Goal: Navigation & Orientation: Find specific page/section

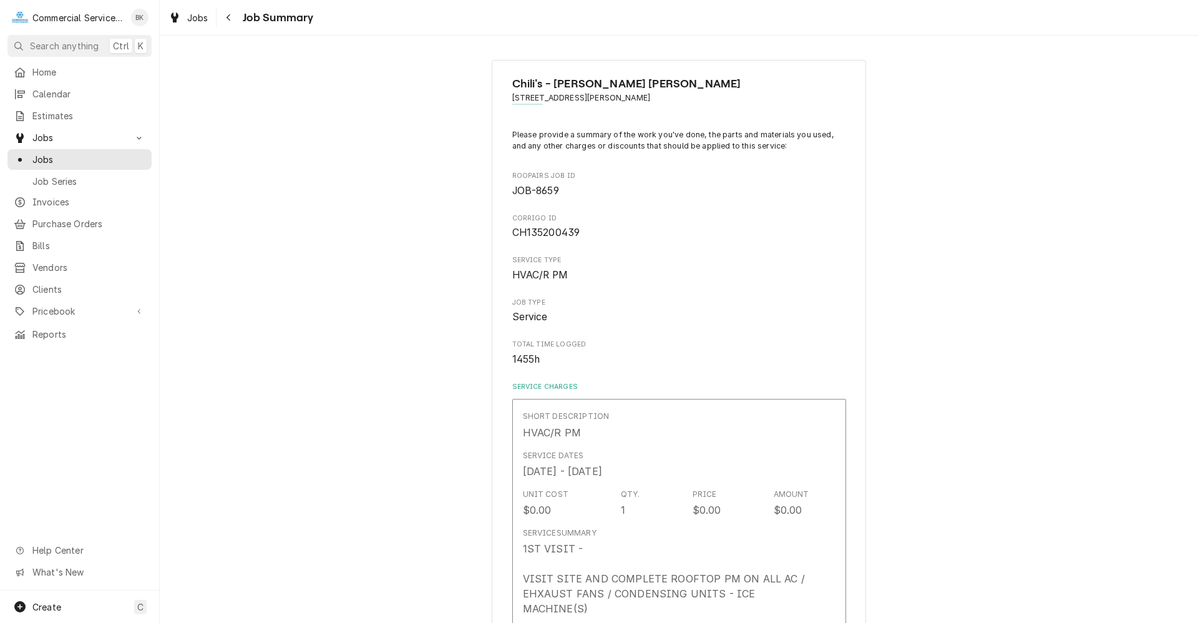
scroll to position [312, 0]
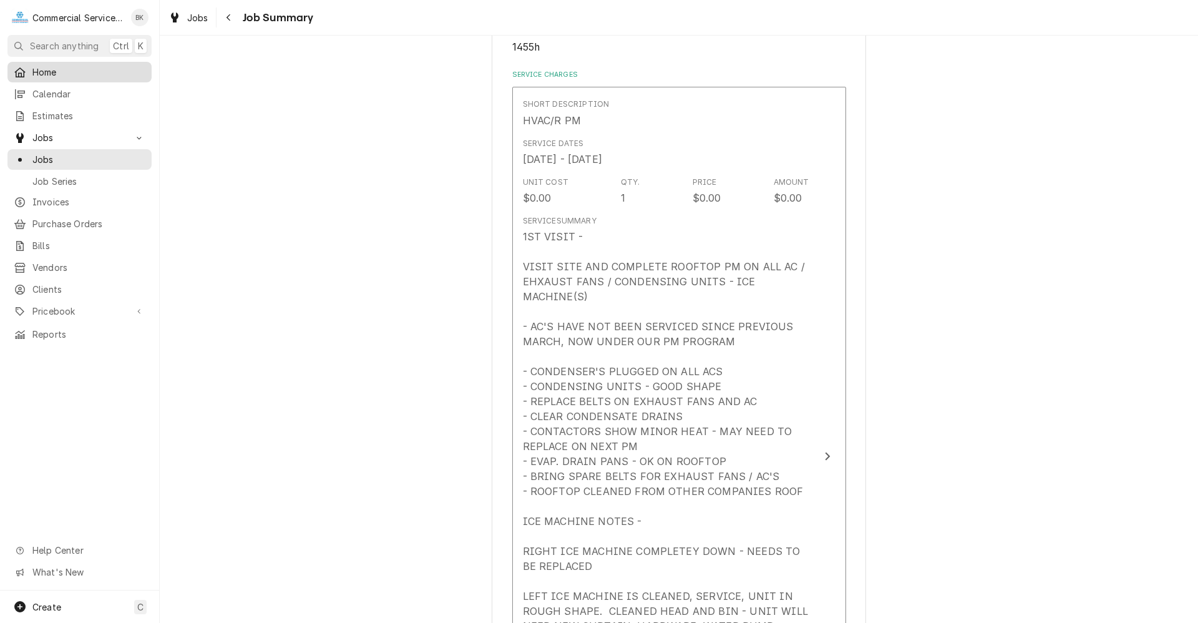
click at [75, 68] on span "Home" at bounding box center [88, 72] width 113 height 13
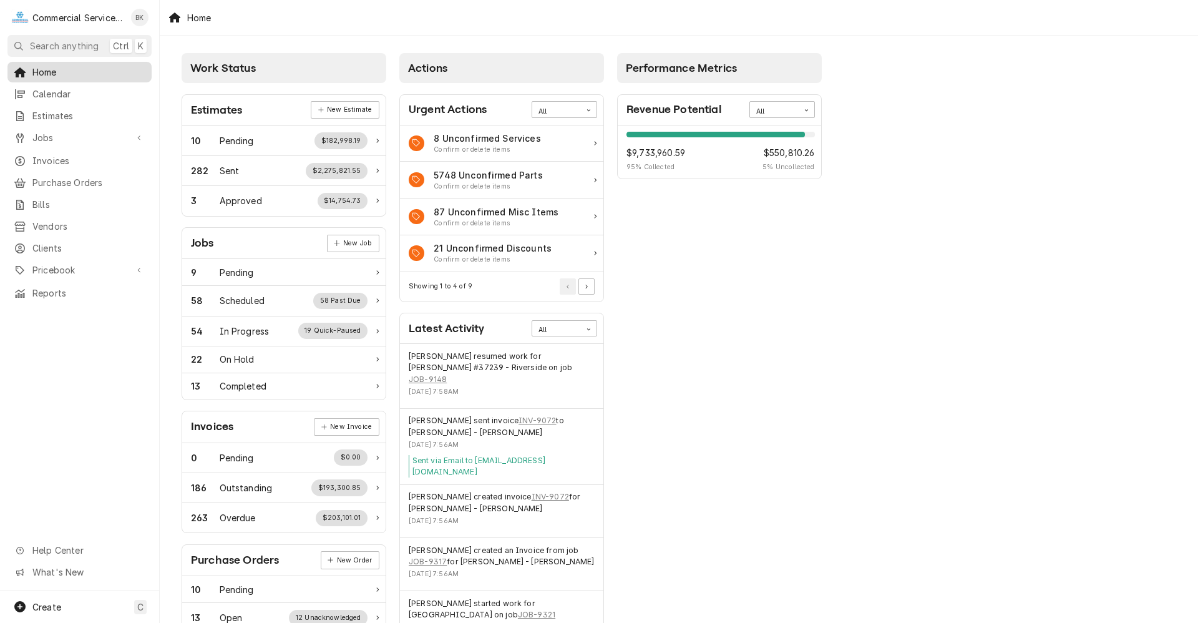
click at [43, 74] on span "Home" at bounding box center [88, 72] width 113 height 13
